Goal: Information Seeking & Learning: Learn about a topic

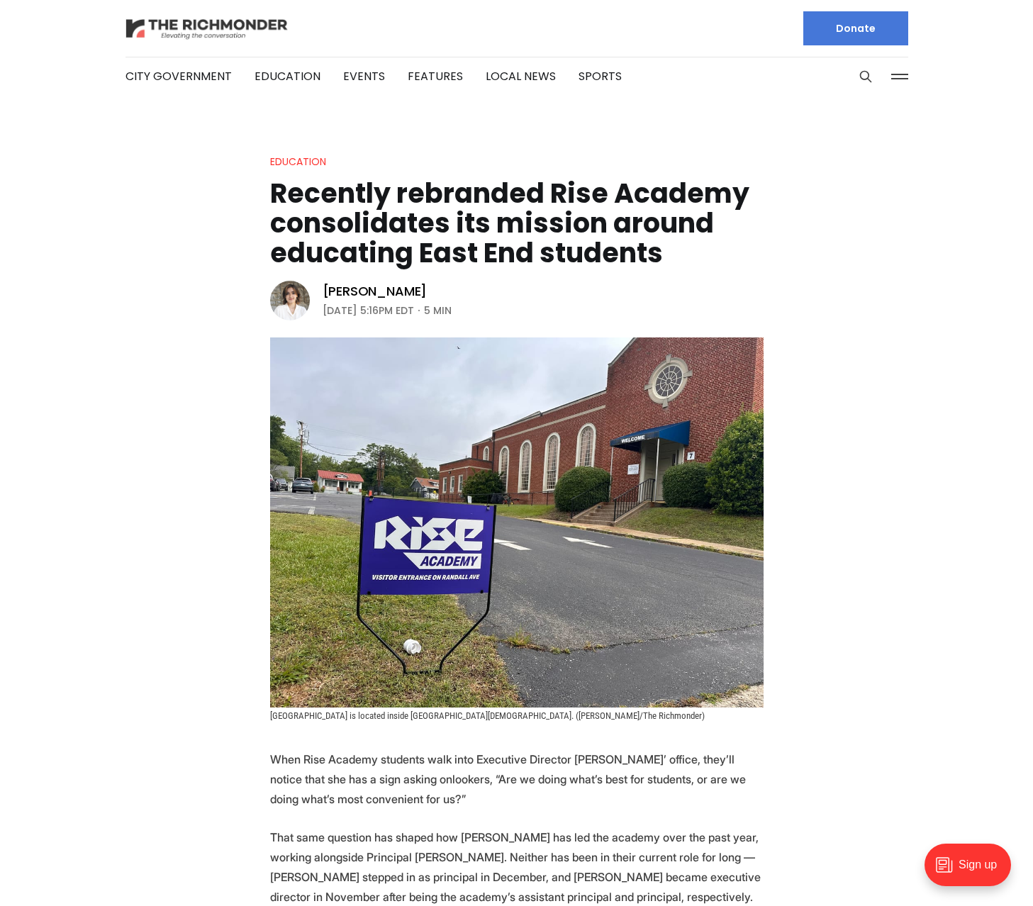
click at [190, 25] on img at bounding box center [206, 28] width 163 height 25
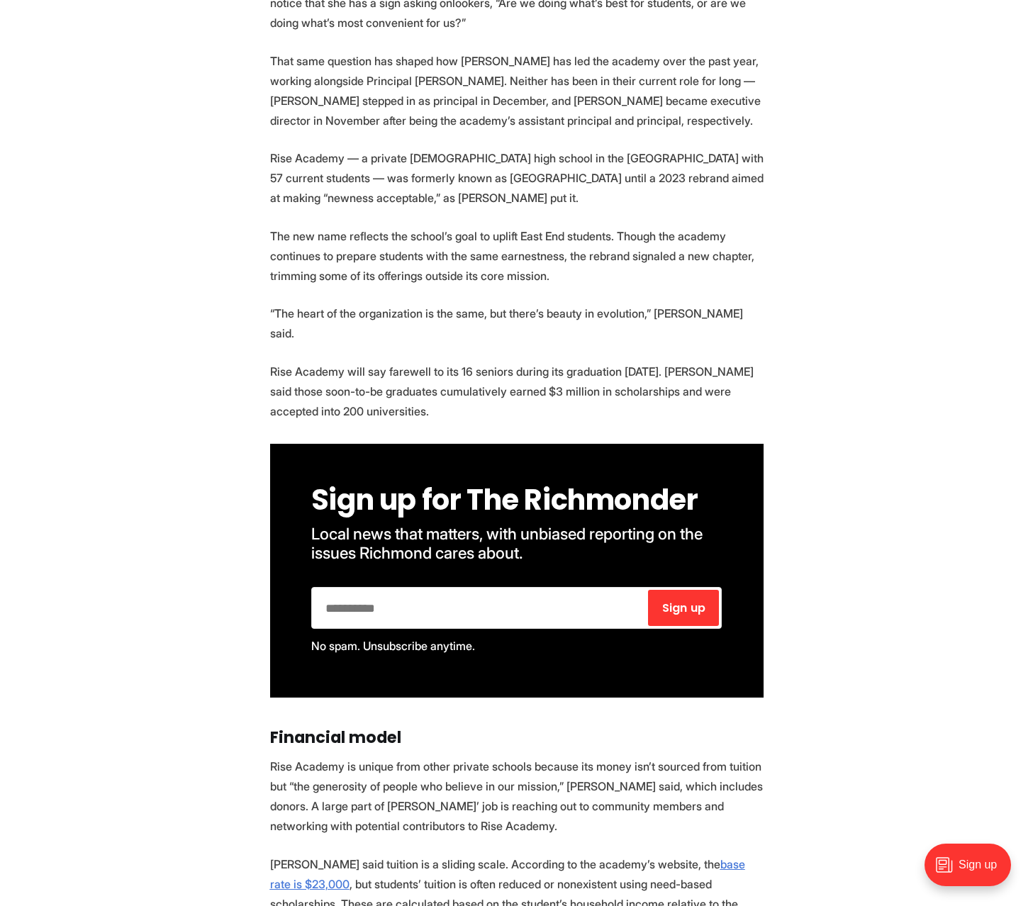
scroll to position [708, 0]
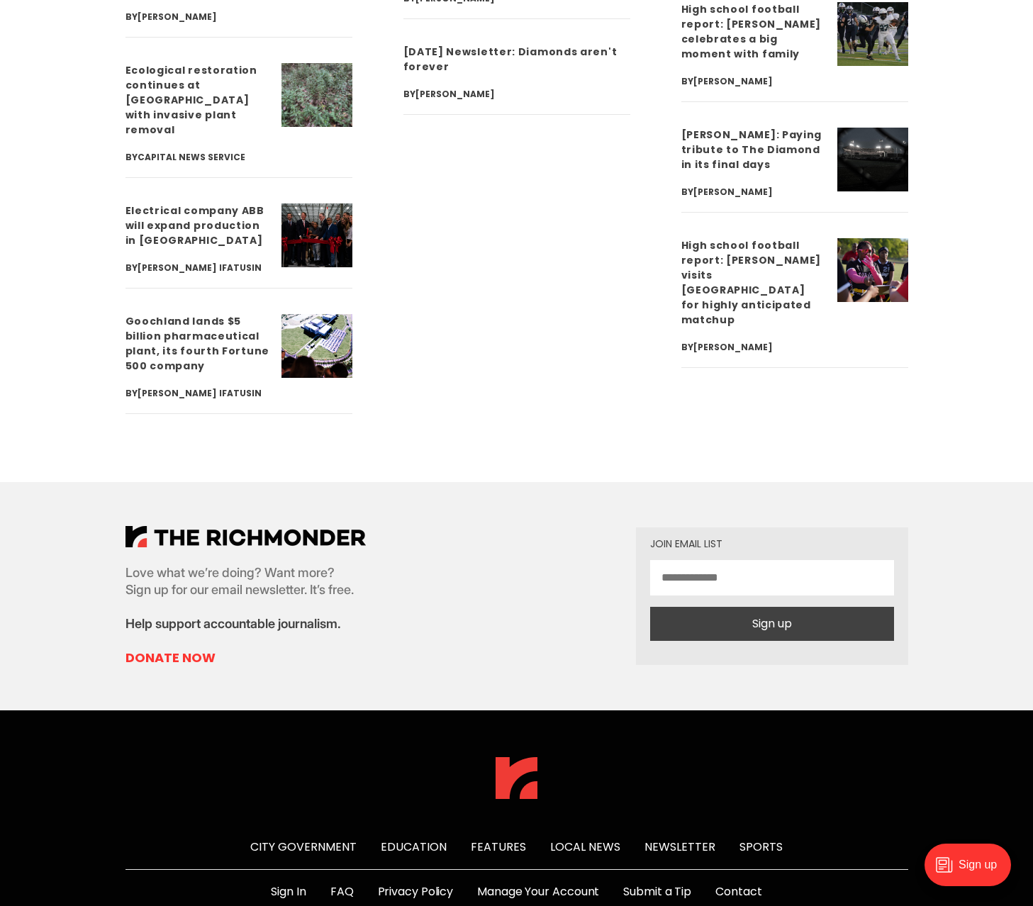
scroll to position [5107, 0]
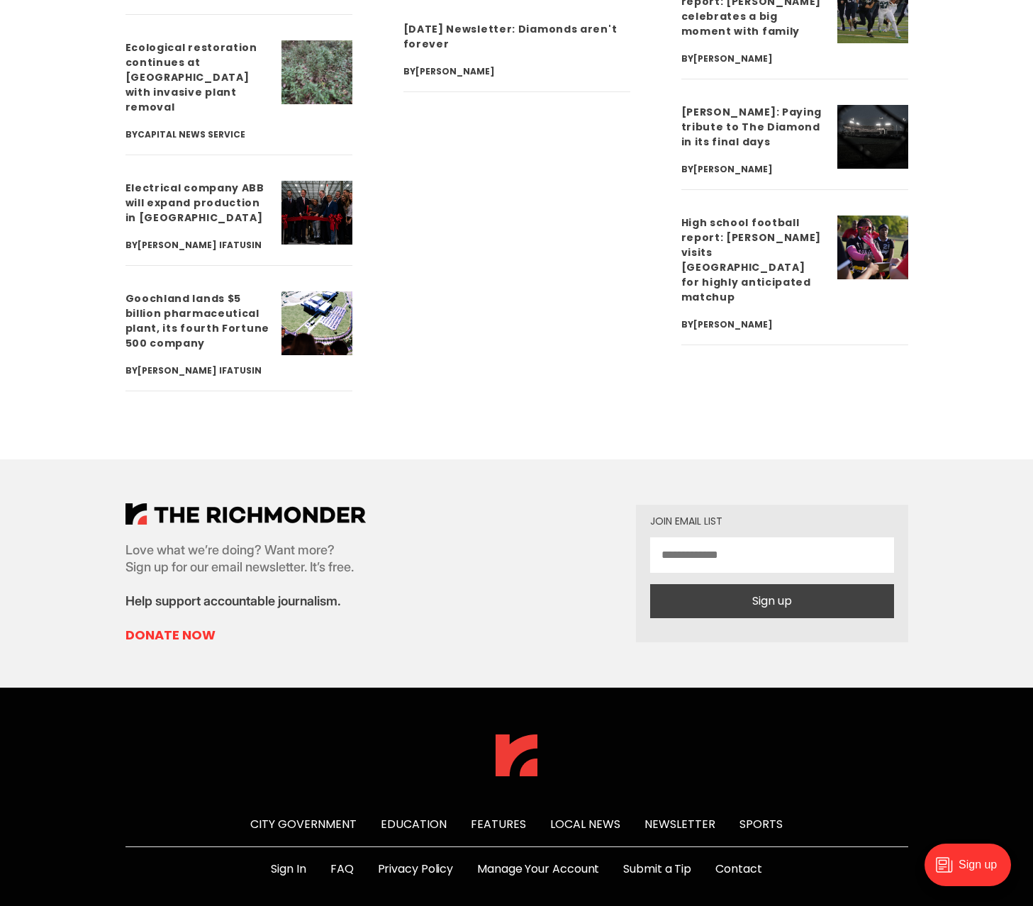
click at [345, 861] on link "FAQ" at bounding box center [341, 869] width 23 height 17
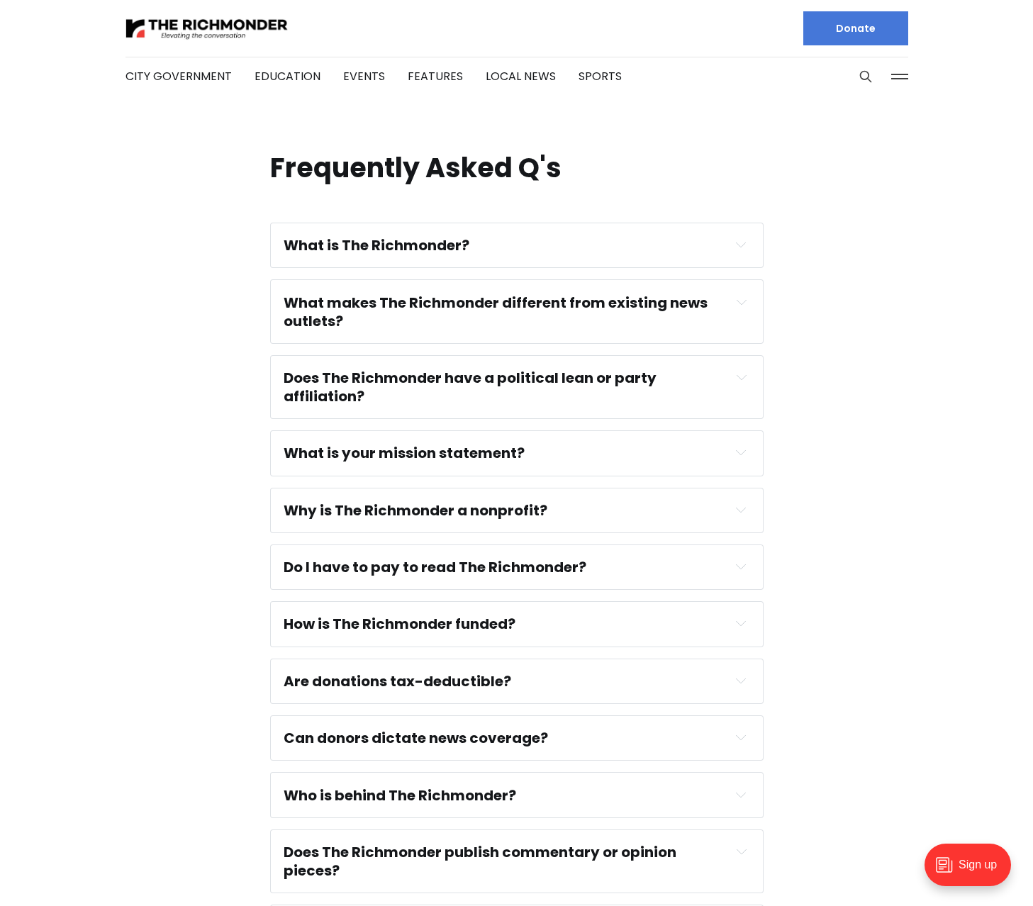
click at [449, 247] on strong "What is The Richmonder?" at bounding box center [377, 245] width 186 height 20
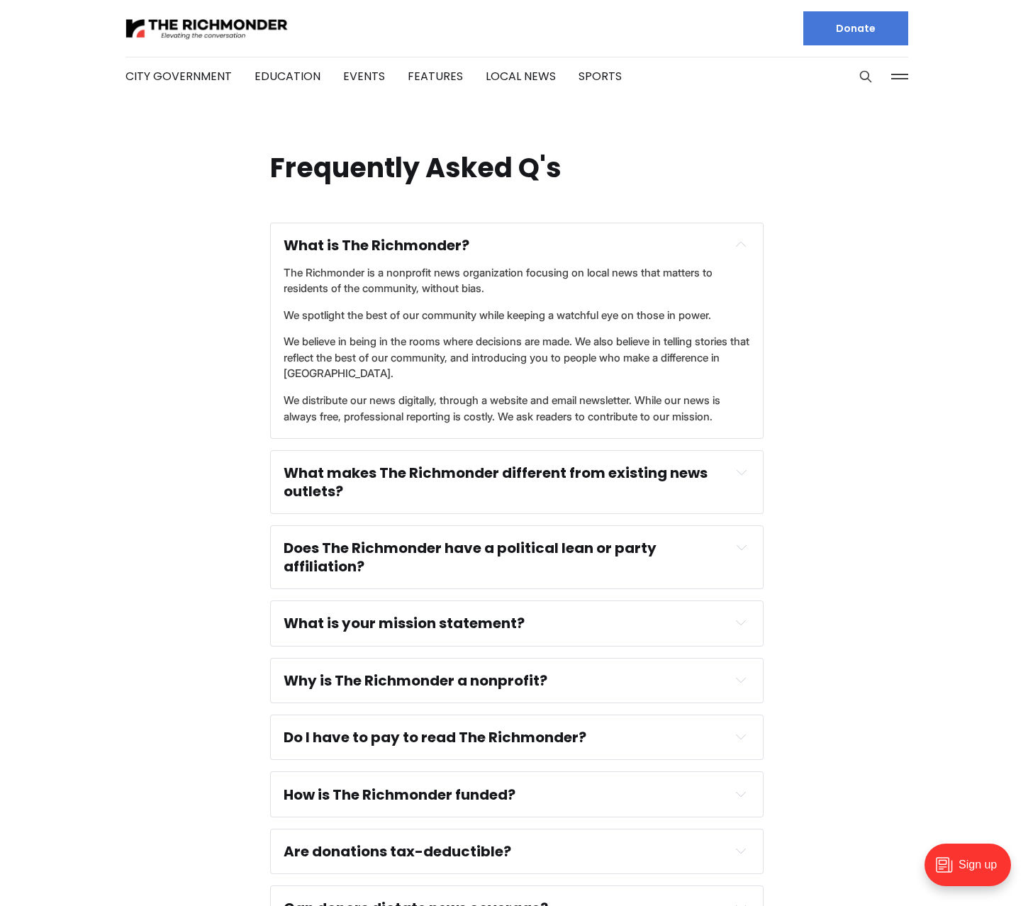
click at [330, 489] on strong "What makes The Richmonder different from existing news outlets?" at bounding box center [497, 482] width 427 height 38
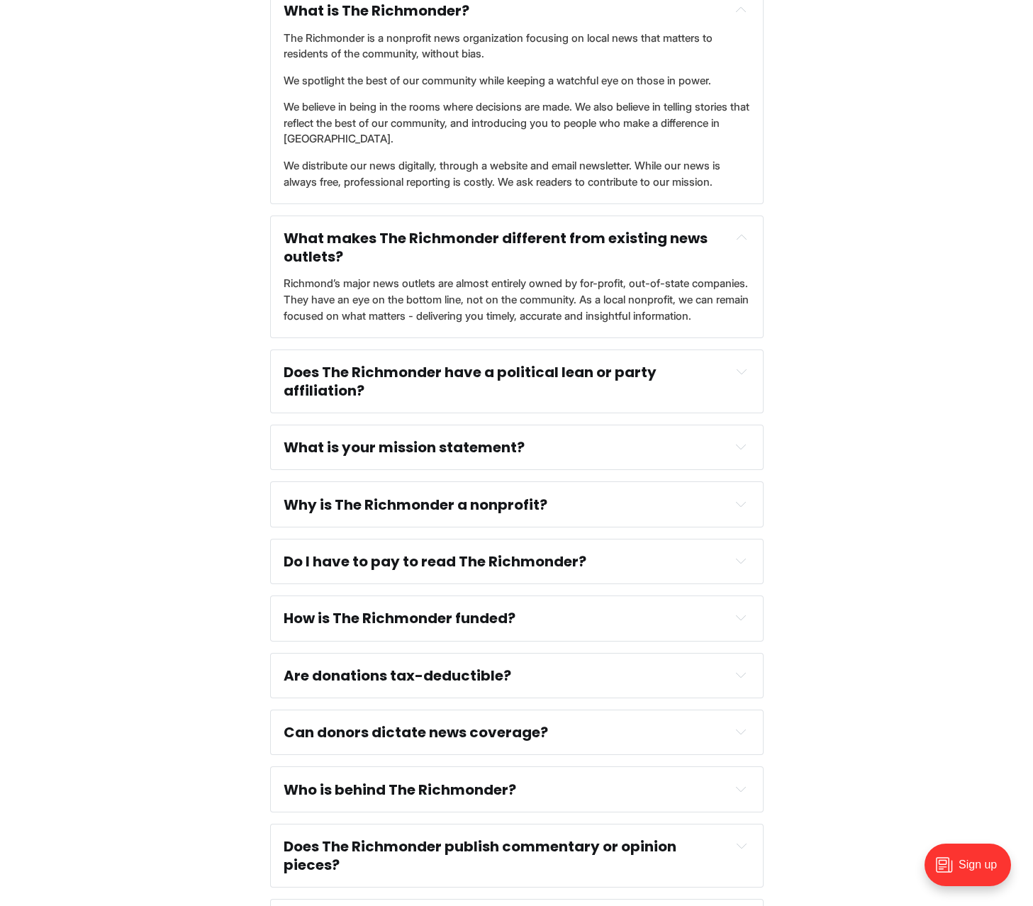
scroll to position [236, 0]
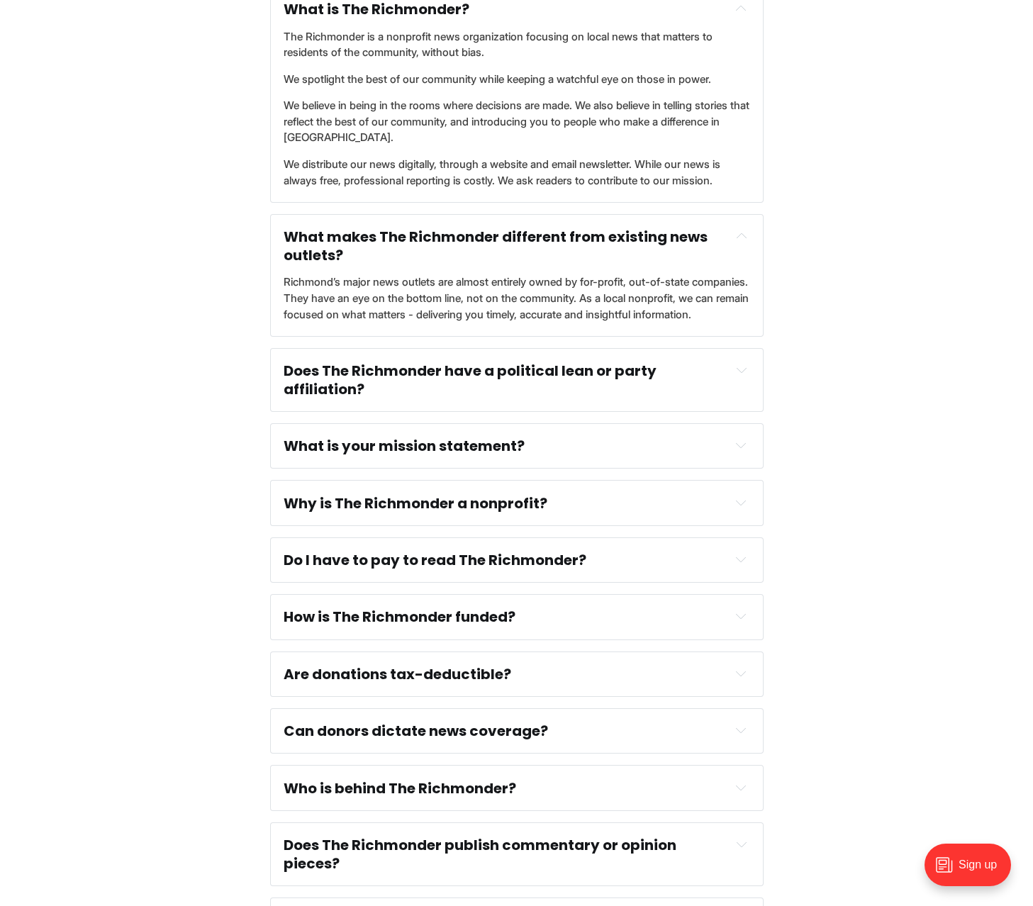
click at [337, 376] on strong "Does The Richmonder have a political lean or party affiliation?" at bounding box center [472, 380] width 376 height 38
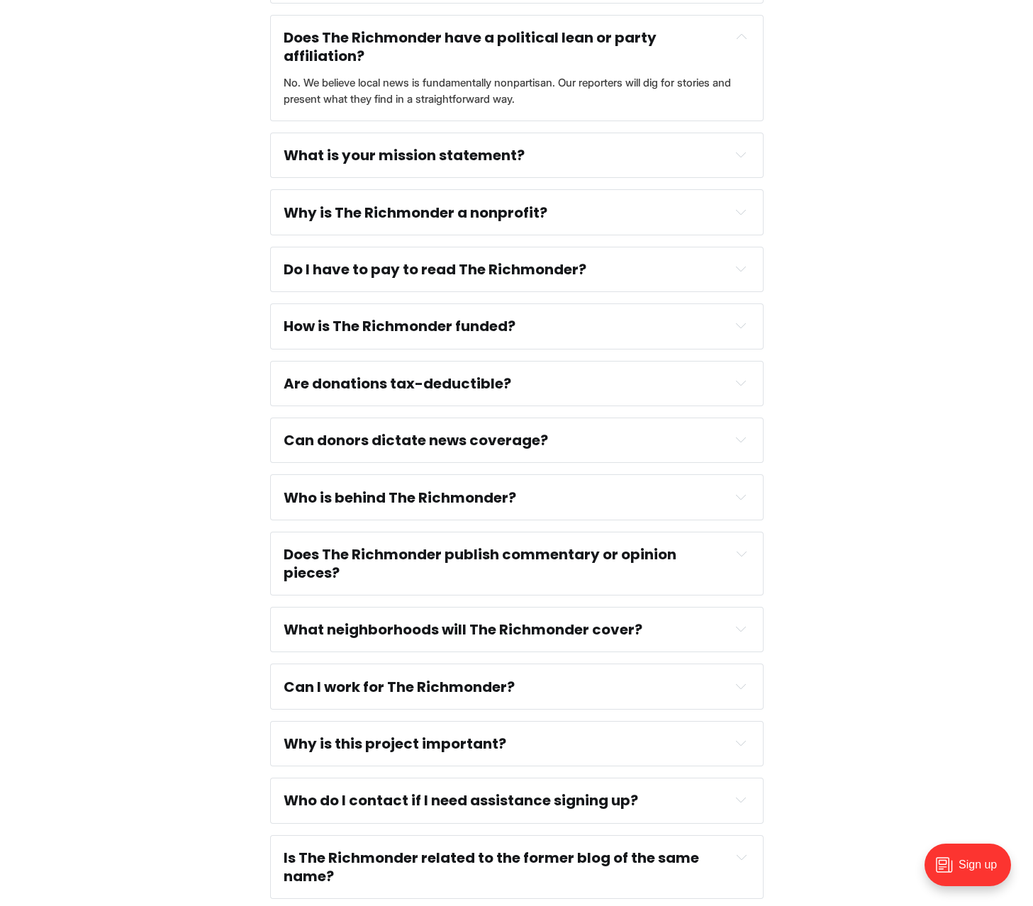
scroll to position [570, 0]
click at [379, 278] on strong "Do I have to pay to read The Richmonder?" at bounding box center [435, 269] width 303 height 20
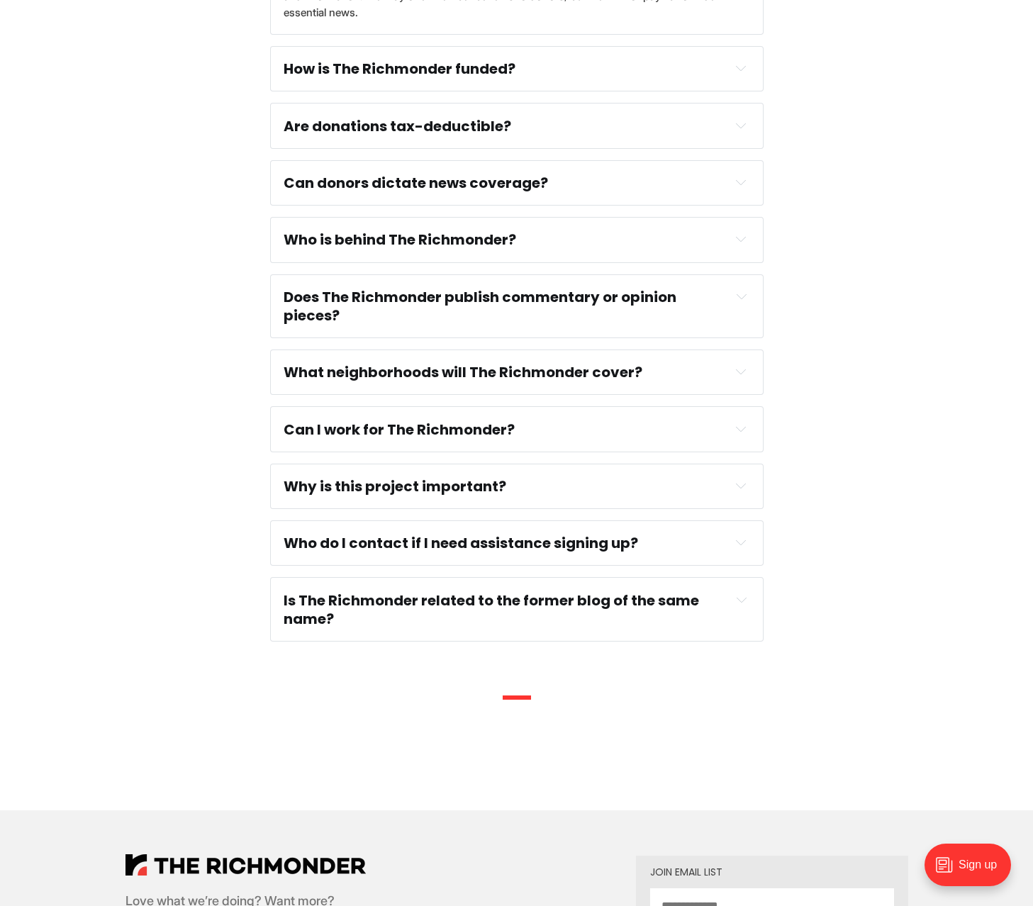
scroll to position [890, 0]
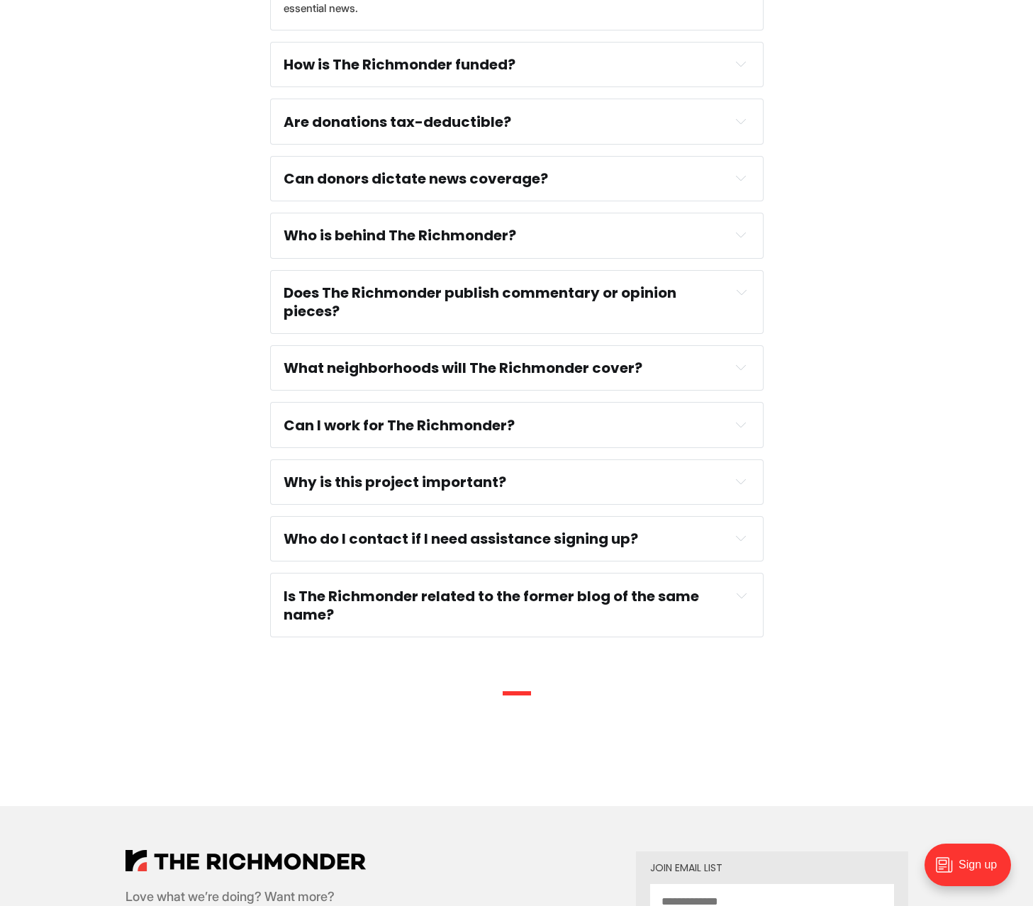
click at [371, 360] on strong "What neighborhoods will The Richmonder cover?" at bounding box center [463, 368] width 359 height 20
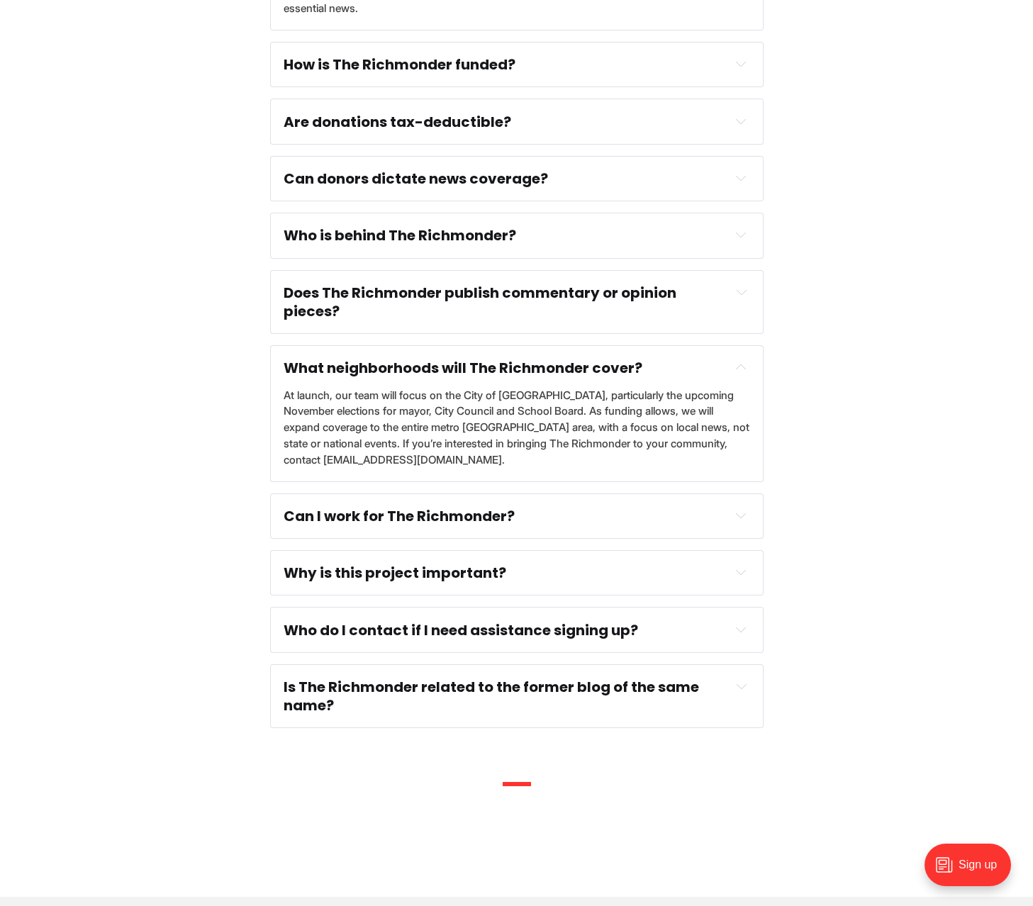
click at [328, 506] on strong "Can I work for The Richmonder?" at bounding box center [399, 516] width 231 height 20
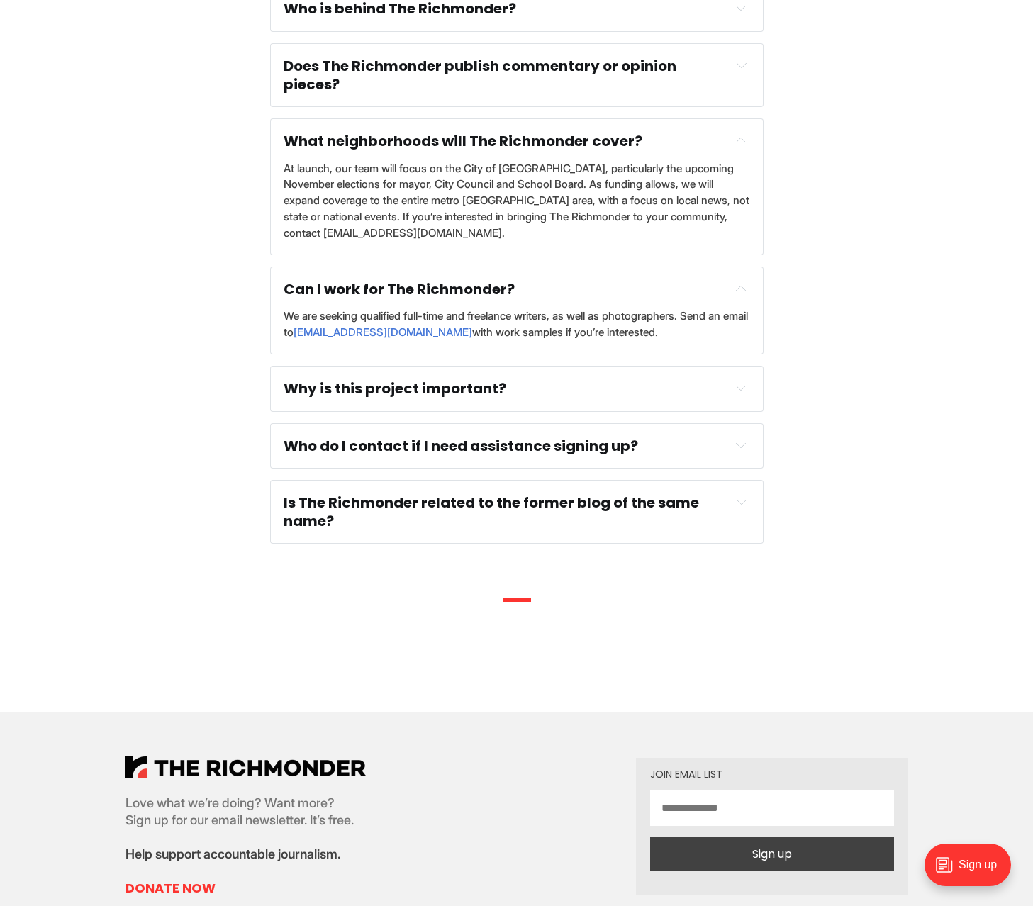
scroll to position [1119, 0]
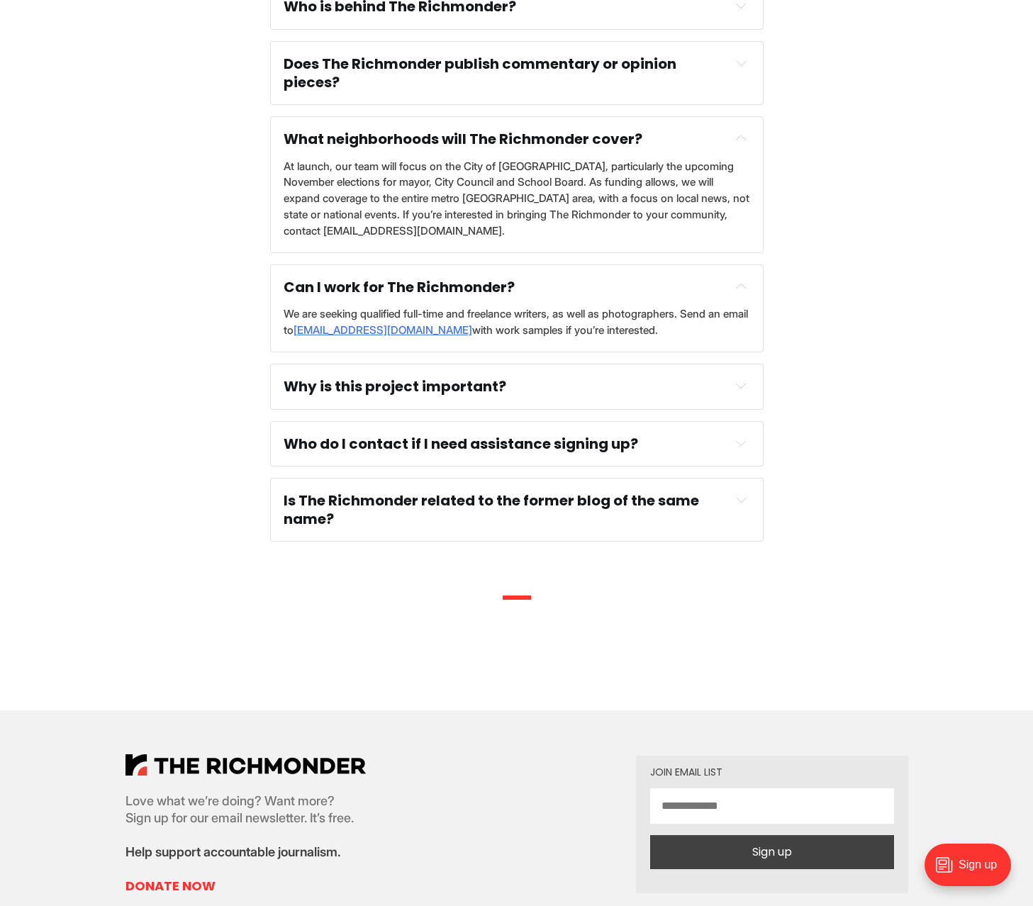
click at [311, 496] on strong "Is The Richmonder related to the former blog of the same name?" at bounding box center [493, 510] width 418 height 38
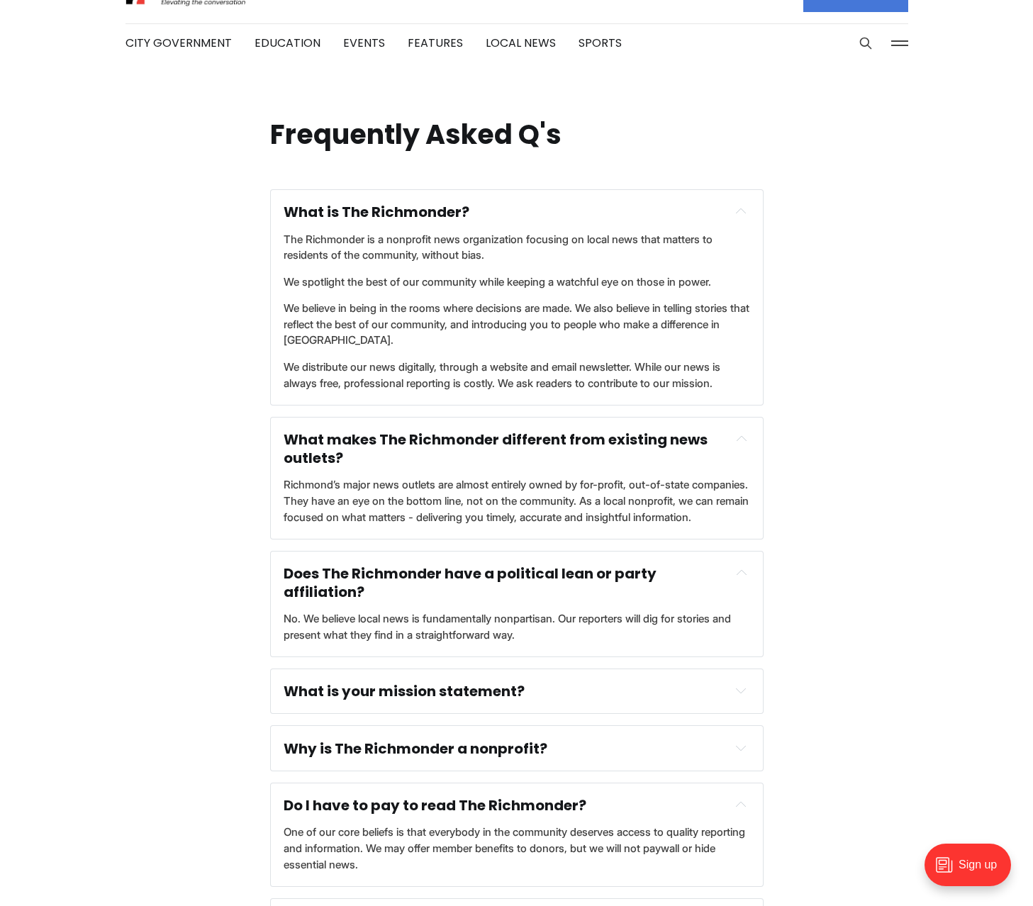
scroll to position [0, 0]
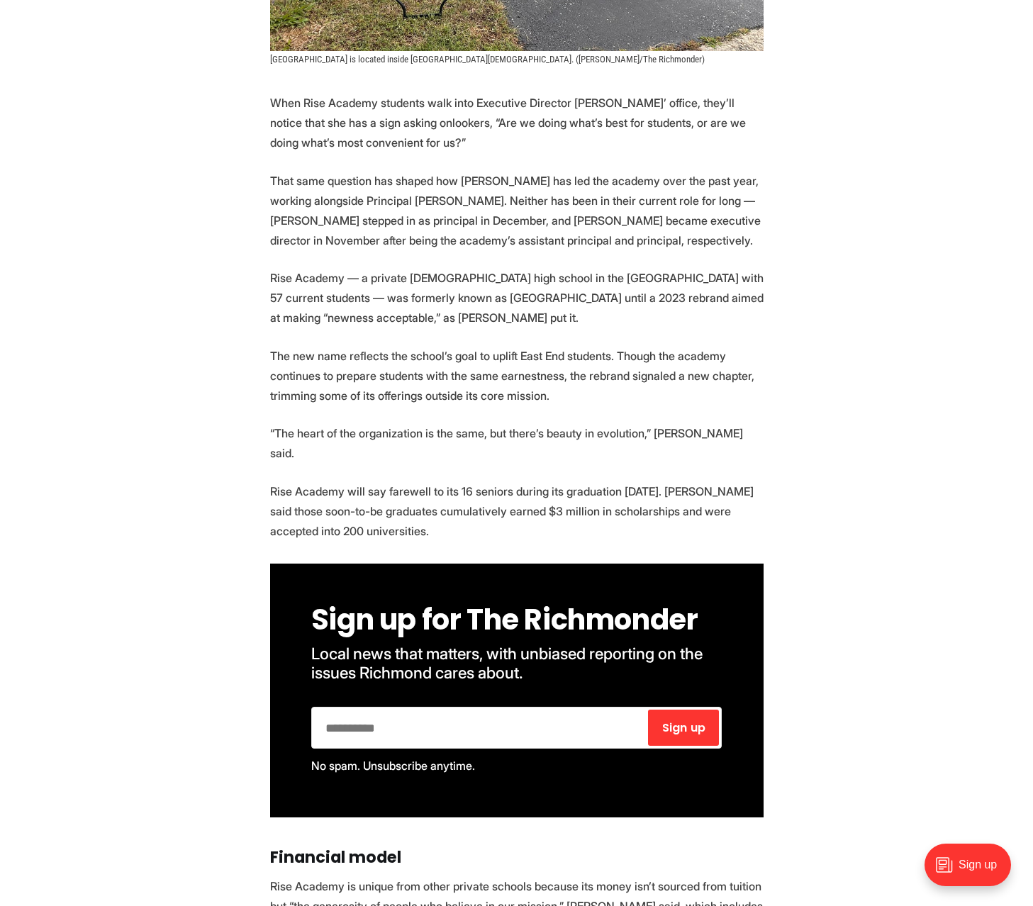
scroll to position [658, 0]
